Goal: Information Seeking & Learning: Learn about a topic

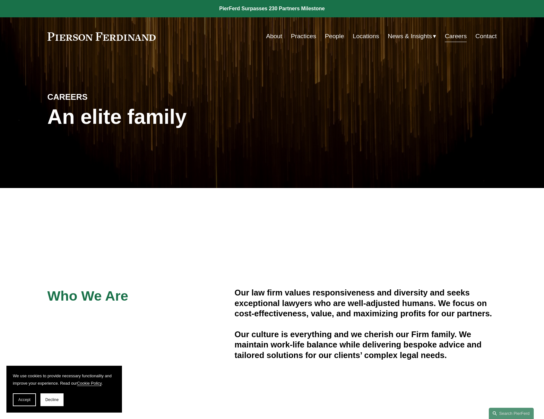
click at [276, 37] on link "About" at bounding box center [274, 36] width 16 height 12
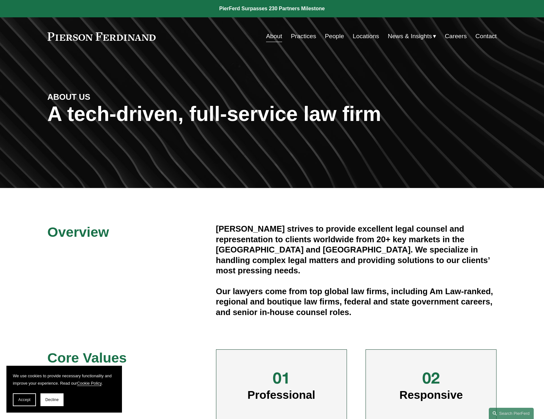
click at [308, 35] on link "Practices" at bounding box center [303, 36] width 25 height 12
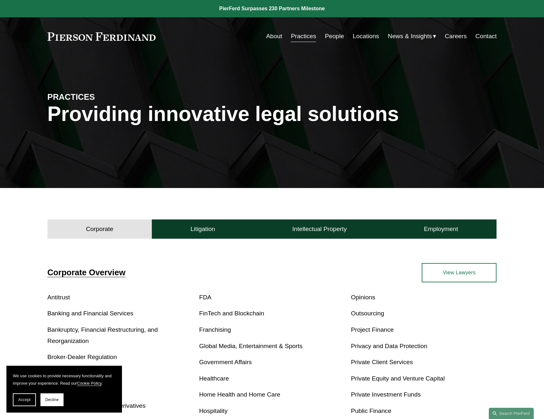
click at [326, 37] on link "People" at bounding box center [334, 36] width 19 height 12
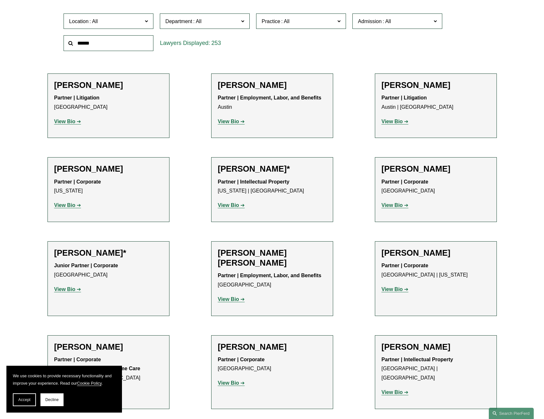
scroll to position [225, 0]
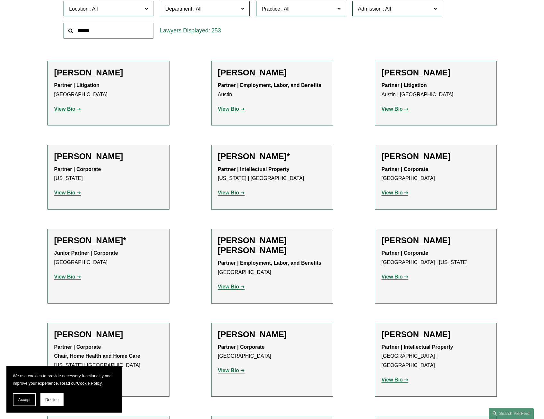
click at [67, 108] on strong "View Bio" at bounding box center [64, 108] width 21 height 5
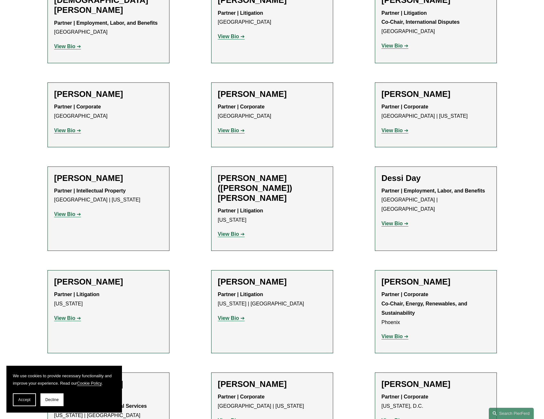
scroll to position [1828, 0]
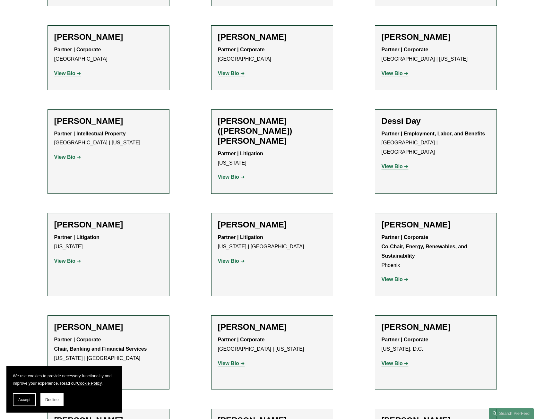
click at [232, 174] on strong "View Bio" at bounding box center [228, 176] width 21 height 5
click at [394, 275] on p "View Bio" at bounding box center [435, 279] width 108 height 9
click at [394, 276] on strong "View Bio" at bounding box center [391, 278] width 21 height 5
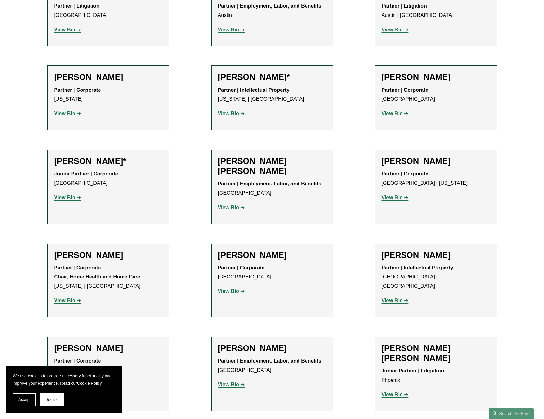
scroll to position [0, 0]
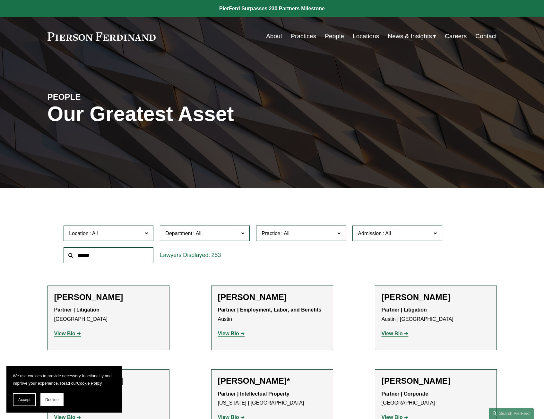
click at [366, 35] on link "Locations" at bounding box center [365, 36] width 26 height 12
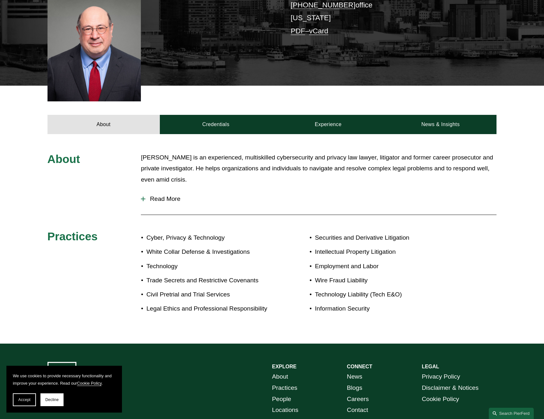
scroll to position [205, 0]
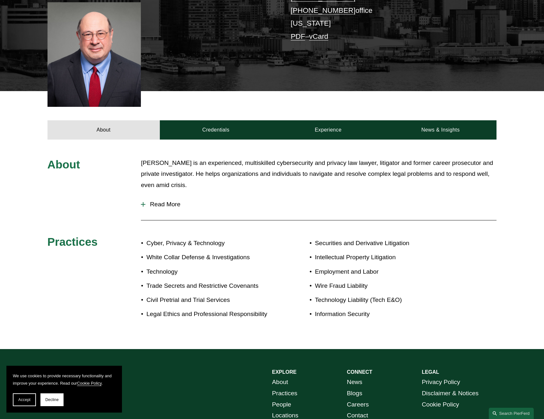
click at [157, 196] on button "Read More" at bounding box center [318, 204] width 355 height 17
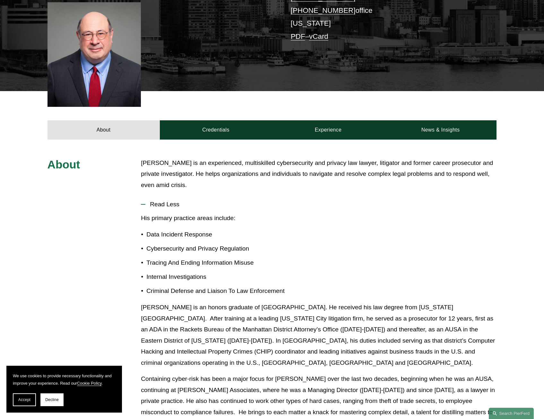
scroll to position [237, 0]
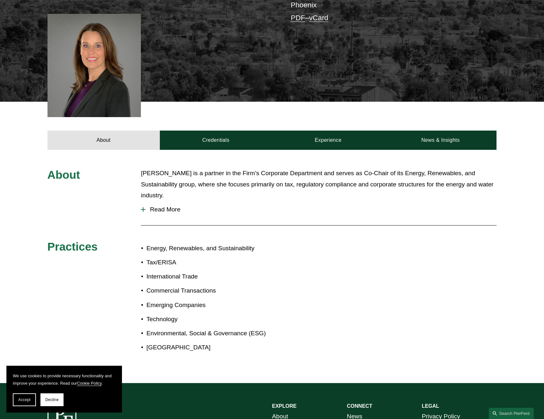
scroll to position [225, 0]
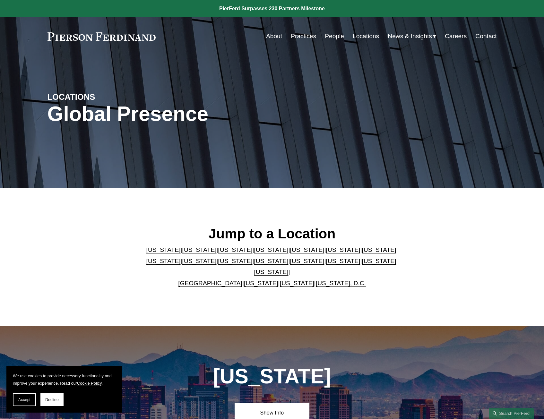
click at [412, 33] on span "News & Insights" at bounding box center [409, 36] width 44 height 11
click at [0, 0] on span "News" at bounding box center [0, 0] width 0 height 0
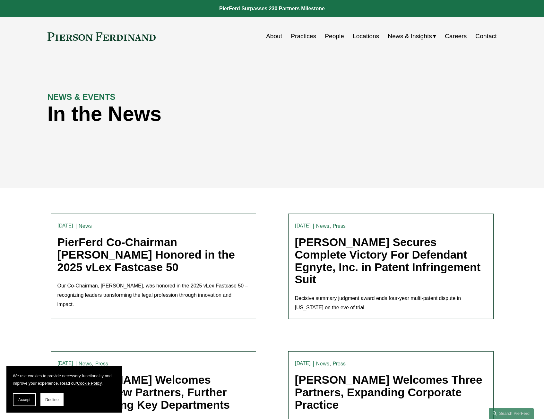
click at [72, 255] on link "PierFerd Co-Chairman [PERSON_NAME] Honored in the 2025 vLex Fastcase 50" at bounding box center [145, 254] width 177 height 37
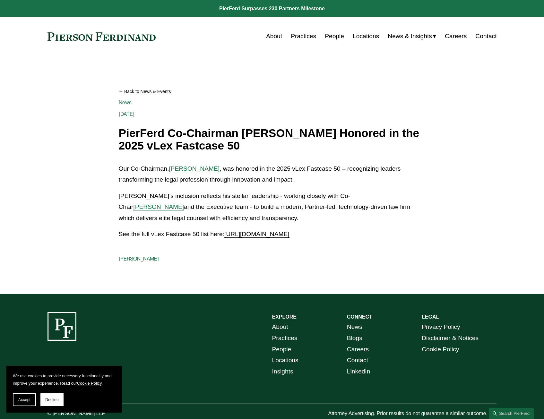
click at [0, 0] on span "News" at bounding box center [0, 0] width 0 height 0
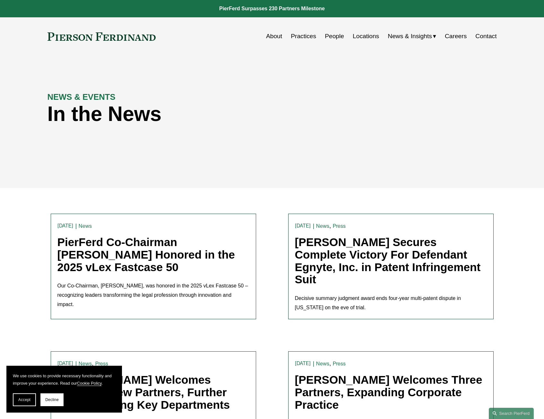
click at [462, 37] on link "Careers" at bounding box center [456, 36] width 22 height 12
